Goal: Obtain resource: Download file/media

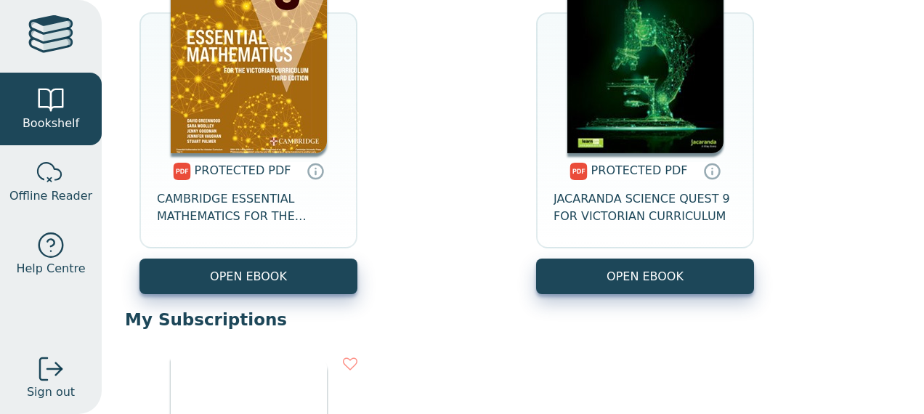
scroll to position [714, 0]
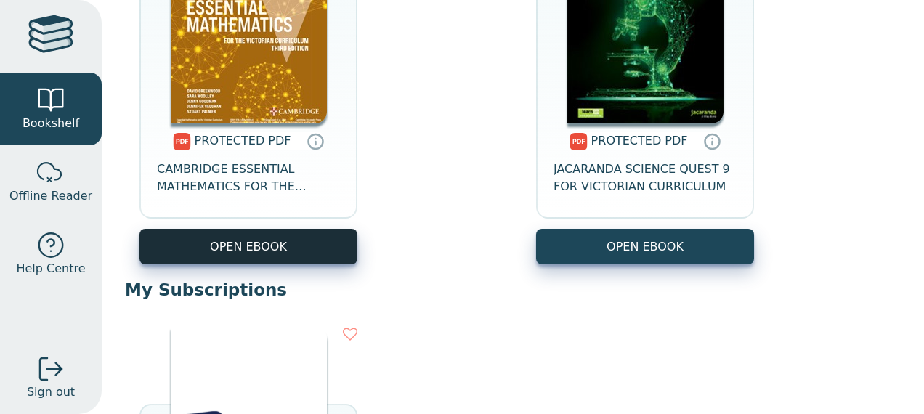
click at [334, 240] on link "OPEN EBOOK" at bounding box center [248, 247] width 218 height 36
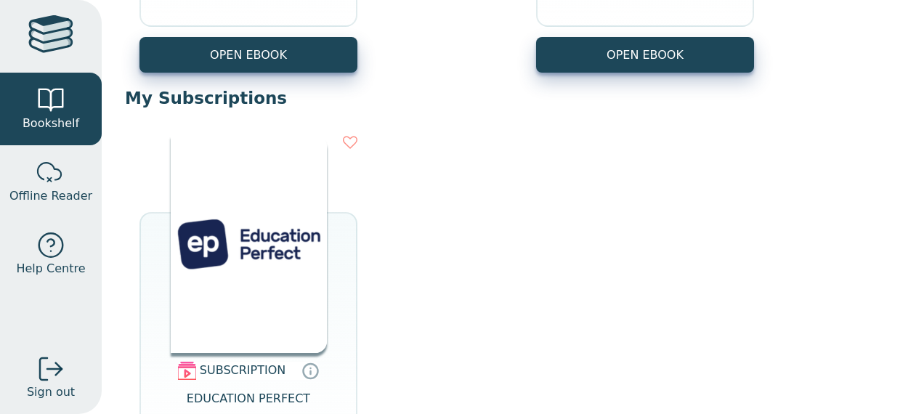
scroll to position [911, 0]
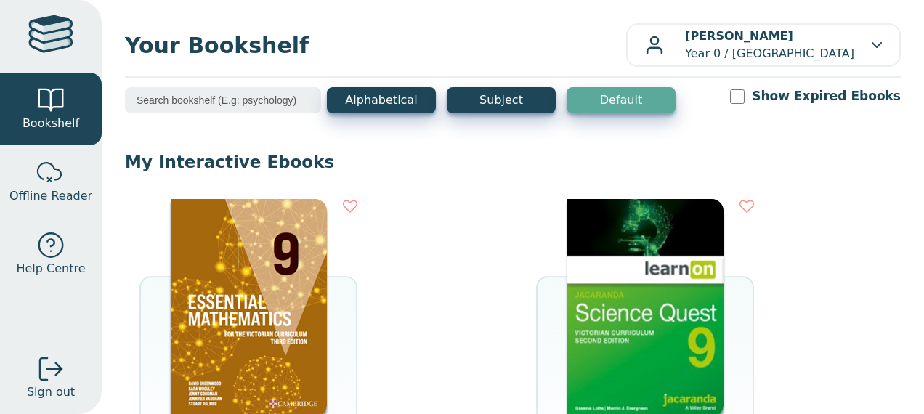
click at [243, 315] on img at bounding box center [249, 308] width 156 height 218
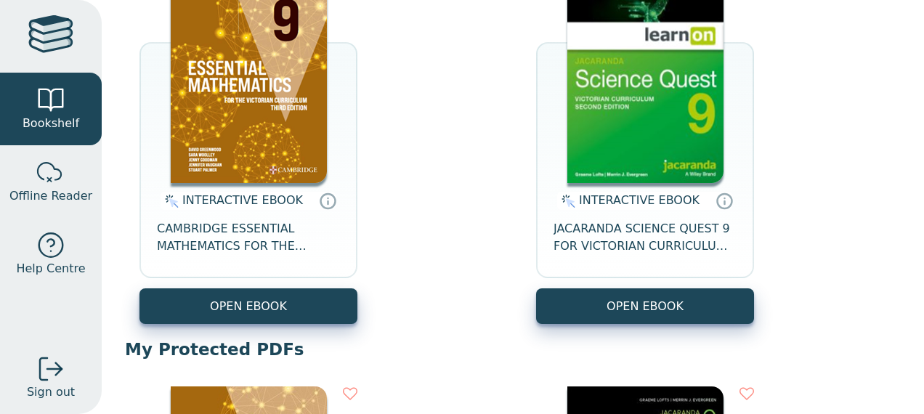
scroll to position [228, 0]
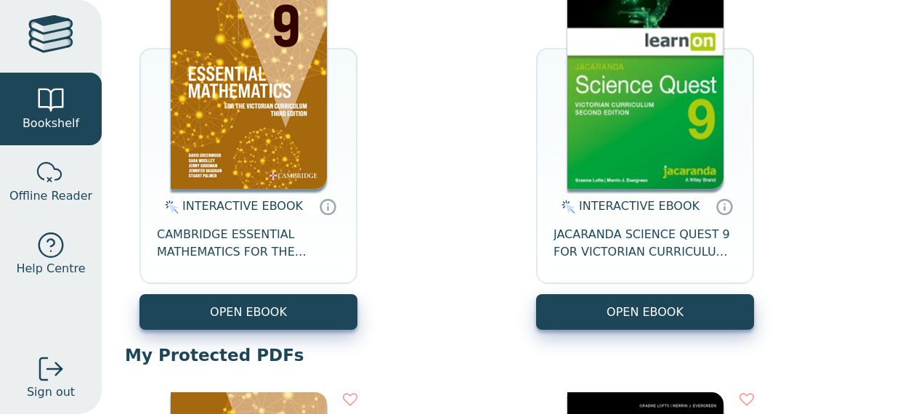
click at [279, 129] on img at bounding box center [249, 80] width 156 height 218
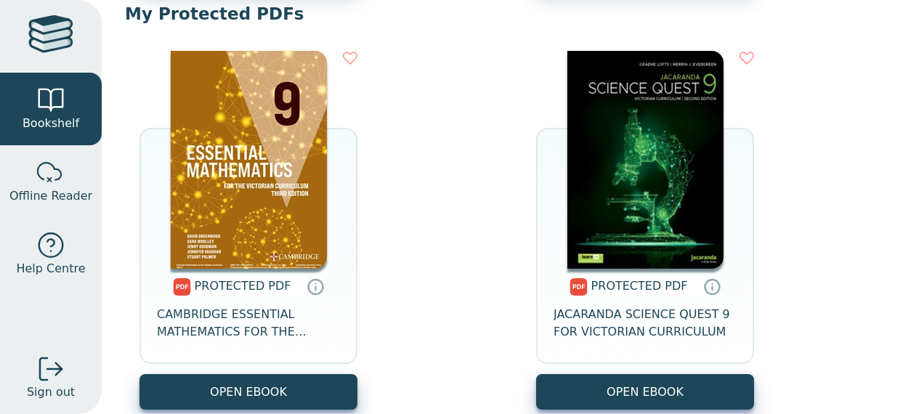
scroll to position [571, 0]
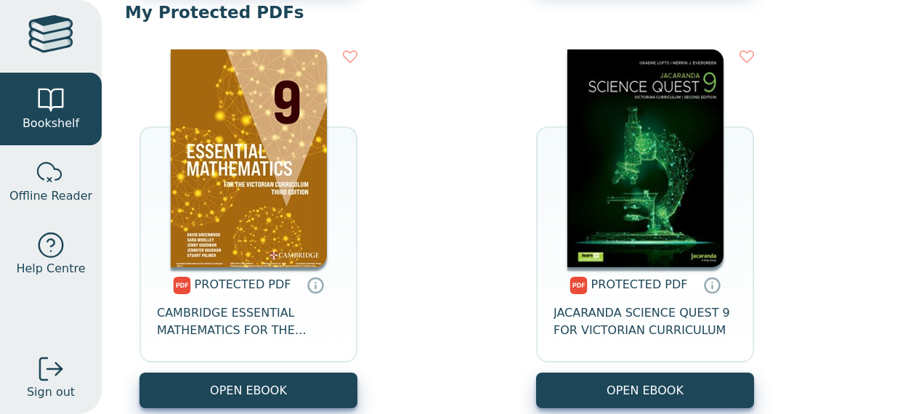
click at [255, 182] on img at bounding box center [249, 158] width 156 height 218
